Goal: Information Seeking & Learning: Learn about a topic

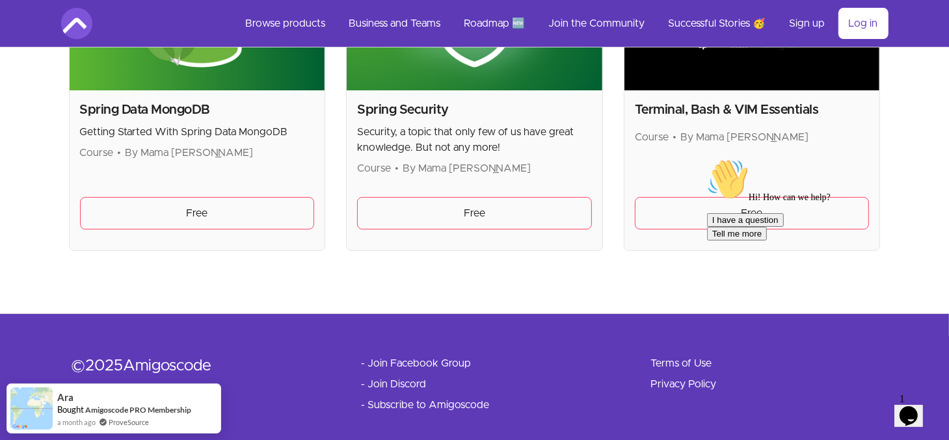
scroll to position [3638, 0]
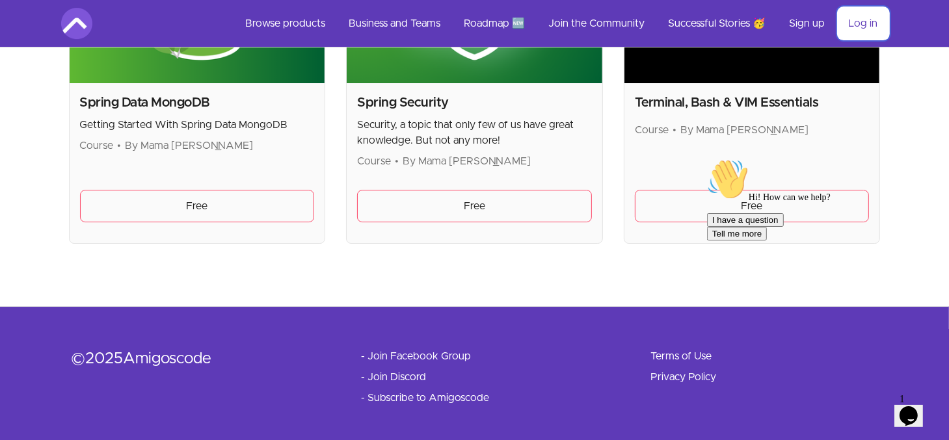
click at [859, 27] on link "Log in" at bounding box center [863, 23] width 50 height 31
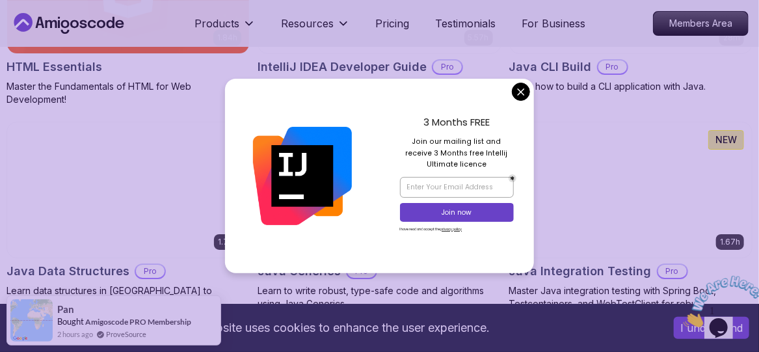
scroll to position [1817, 0]
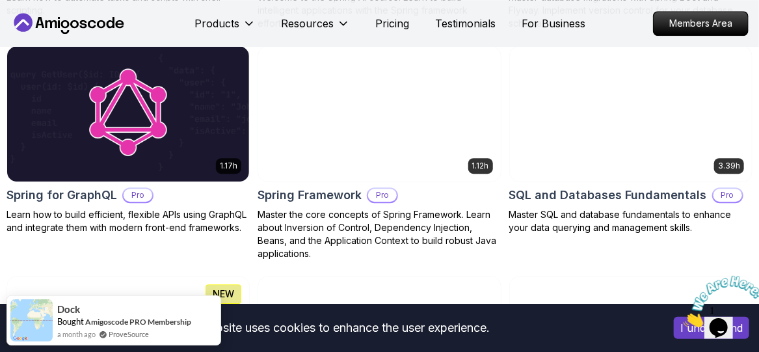
scroll to position [3413, 0]
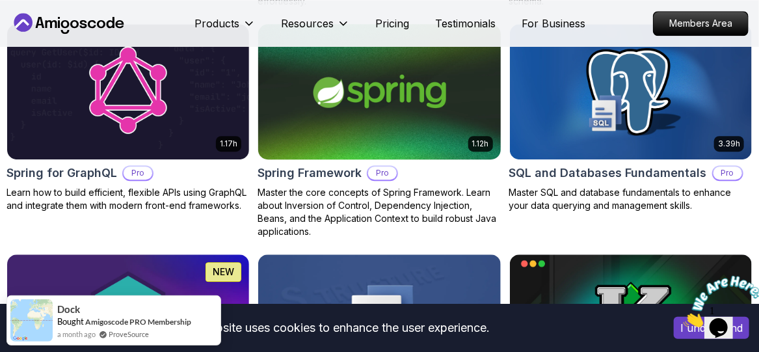
click at [397, 148] on img at bounding box center [379, 92] width 254 height 142
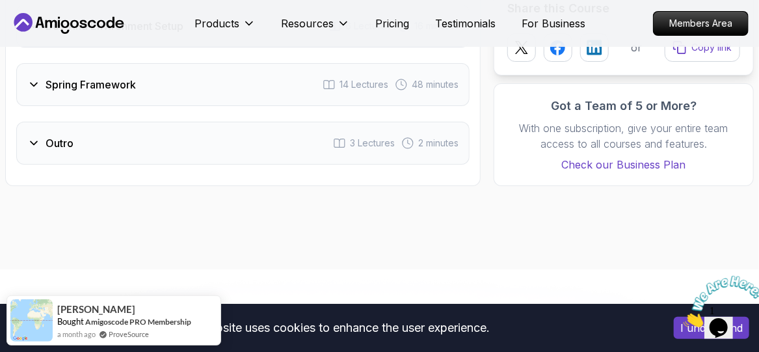
scroll to position [1953, 0]
click at [379, 79] on span "14 Lectures" at bounding box center [364, 83] width 49 height 13
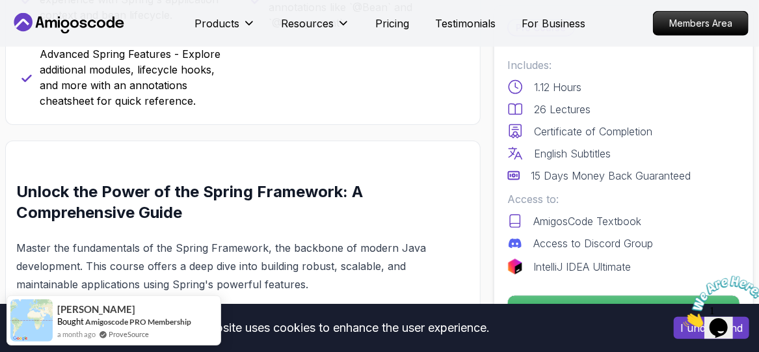
scroll to position [710, 0]
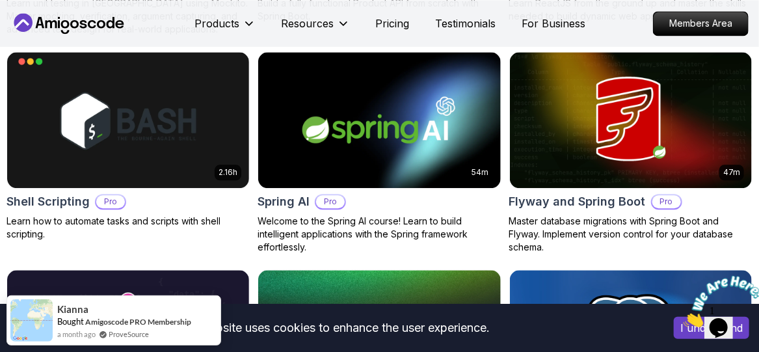
scroll to position [3171, 0]
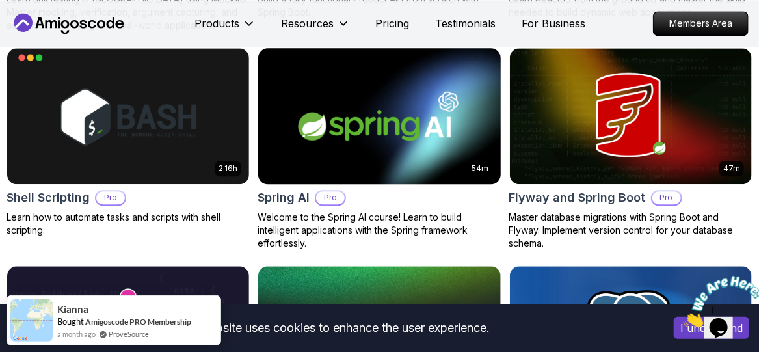
click at [388, 112] on img at bounding box center [379, 116] width 254 height 142
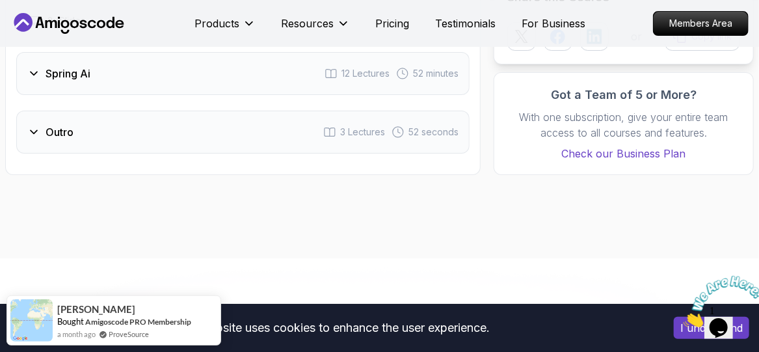
scroll to position [1824, 0]
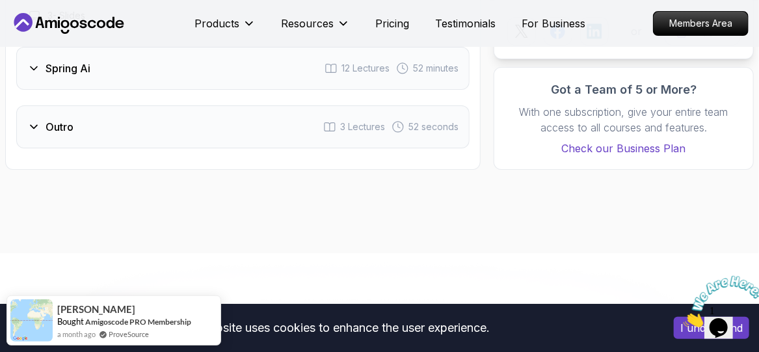
click at [349, 63] on div "Spring Ai 12 Lectures 52 minutes" at bounding box center [242, 68] width 453 height 43
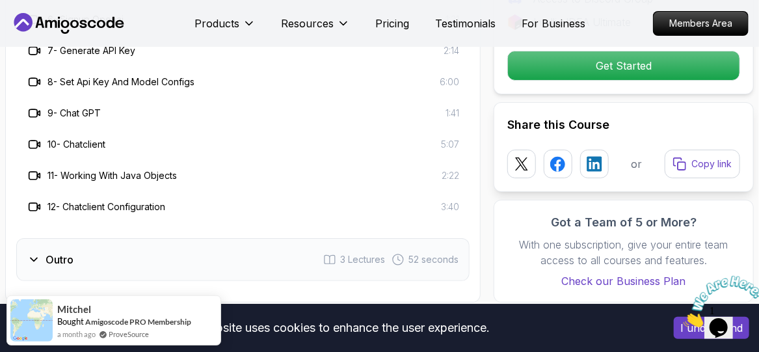
scroll to position [2023, 0]
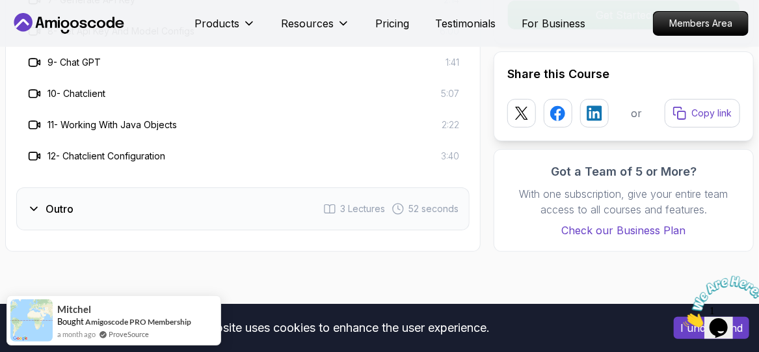
click at [284, 194] on div "Outro 3 Lectures 52 seconds" at bounding box center [242, 208] width 453 height 43
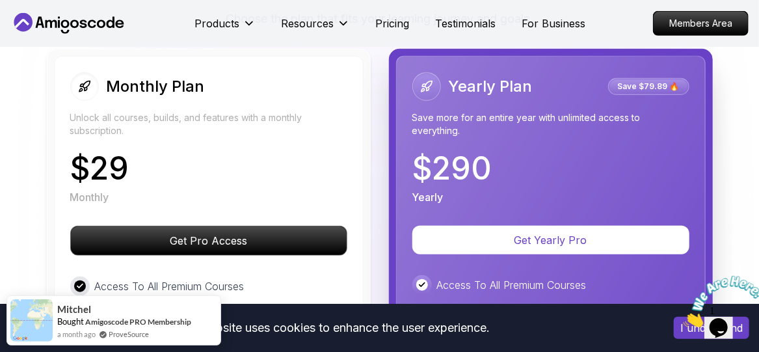
scroll to position [2216, 0]
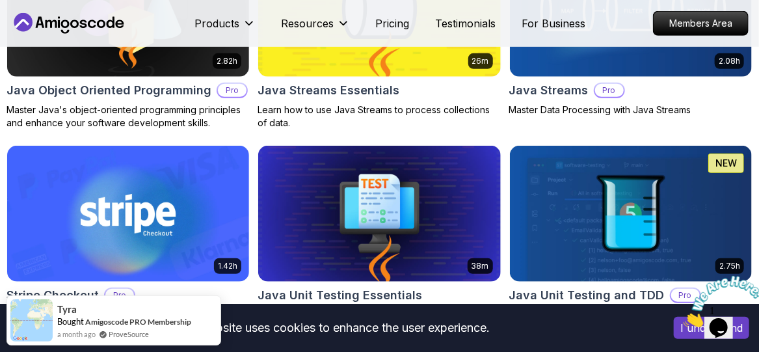
click at [734, 305] on img at bounding box center [723, 300] width 81 height 51
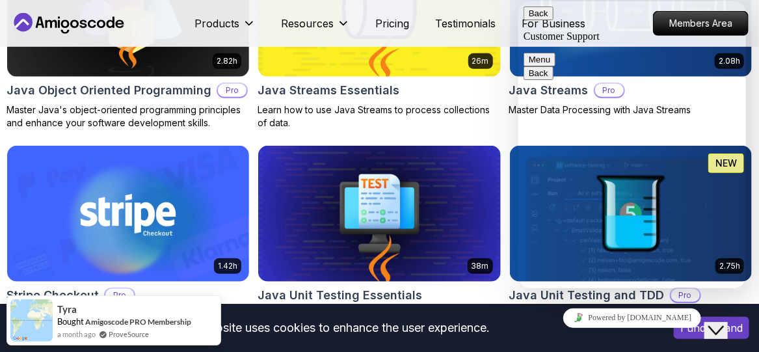
click at [537, 20] on button "Back" at bounding box center [538, 14] width 30 height 14
click at [470, 66] on div "26m" at bounding box center [480, 61] width 25 height 16
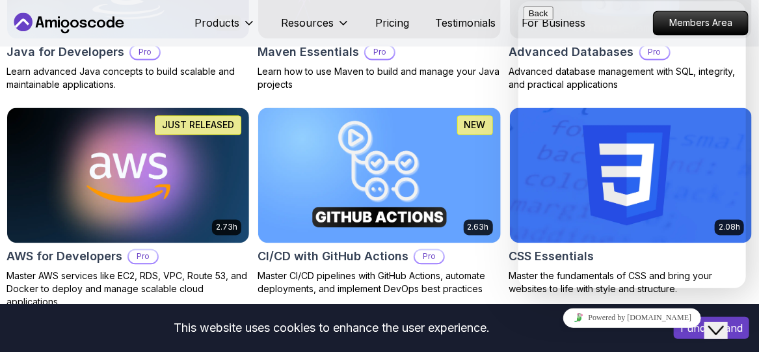
scroll to position [976, 0]
